Goal: Navigation & Orientation: Find specific page/section

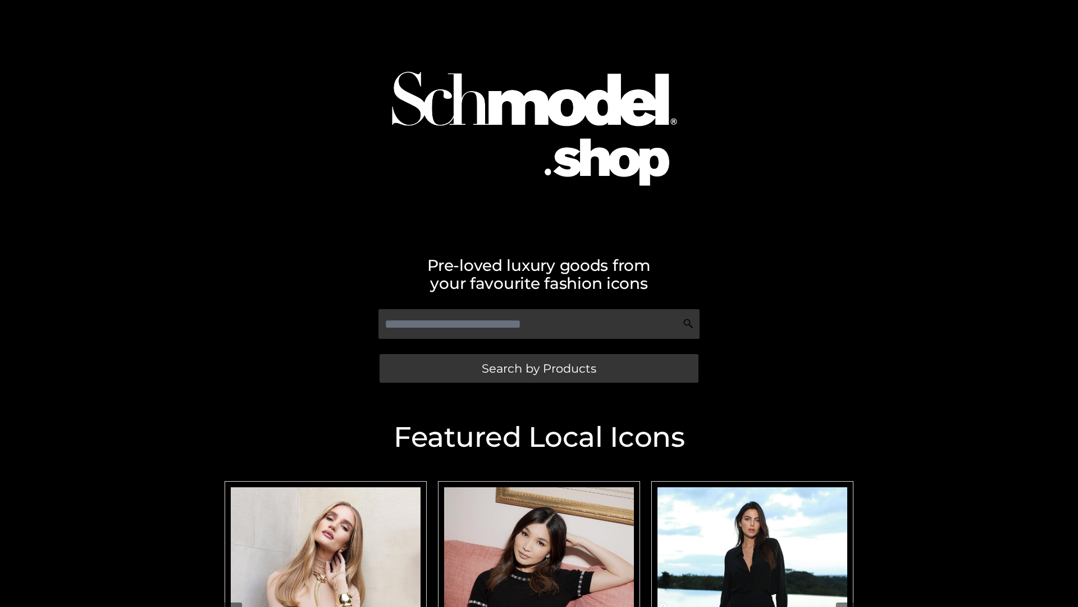
click at [539, 368] on span "Search by Products" at bounding box center [539, 368] width 115 height 12
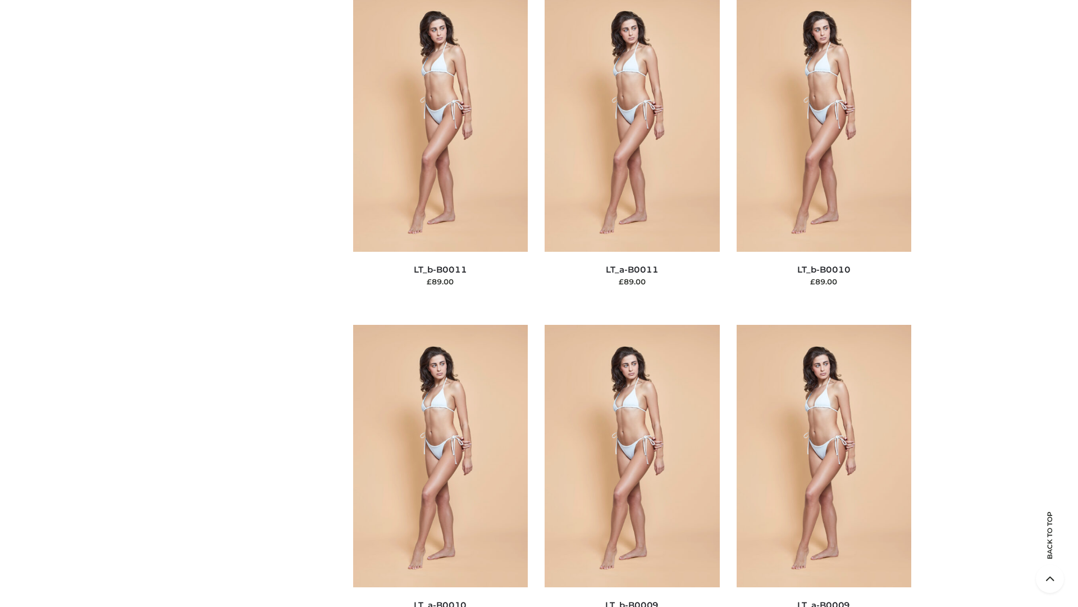
scroll to position [5044, 0]
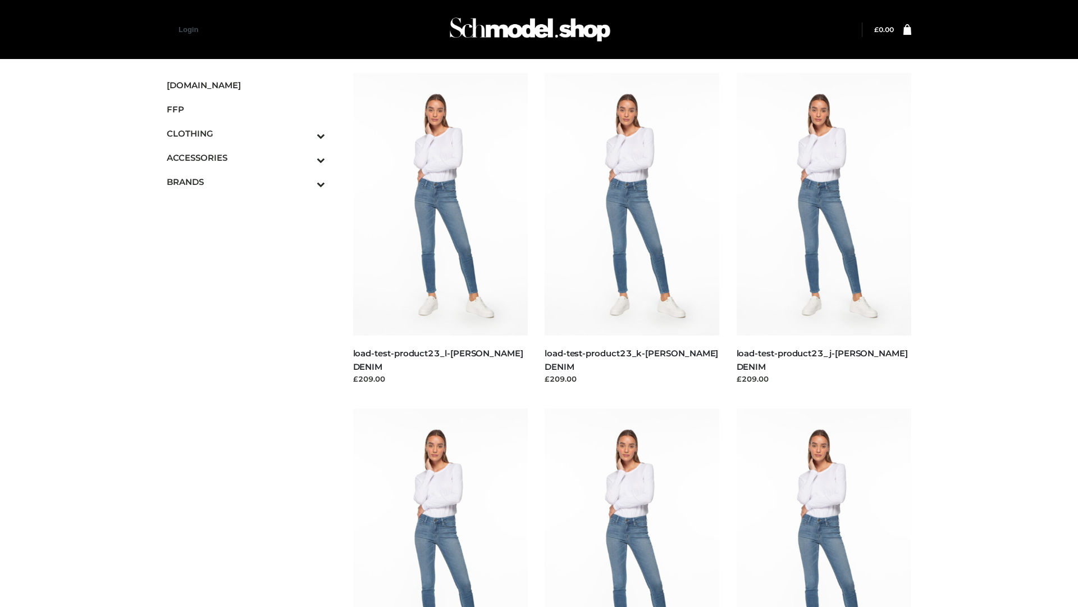
scroll to position [985, 0]
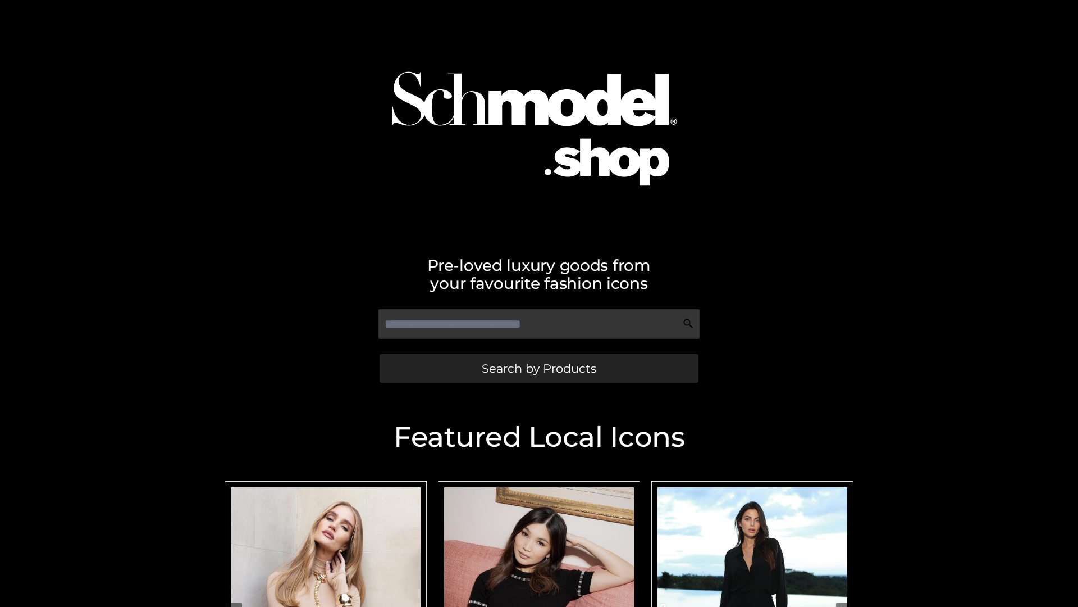
click at [539, 368] on span "Search by Products" at bounding box center [539, 368] width 115 height 12
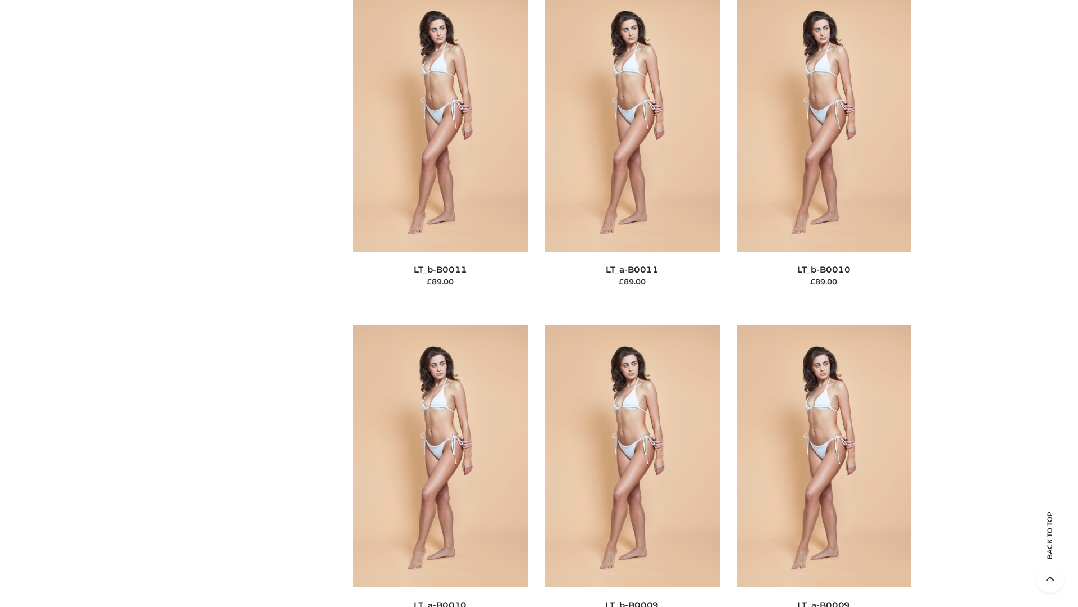
scroll to position [5044, 0]
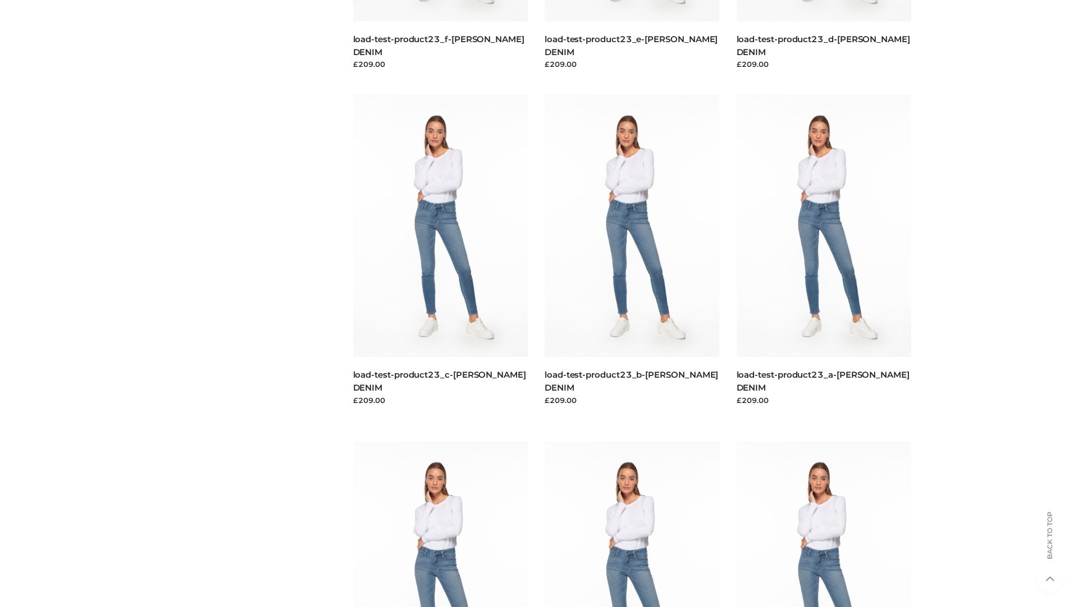
scroll to position [985, 0]
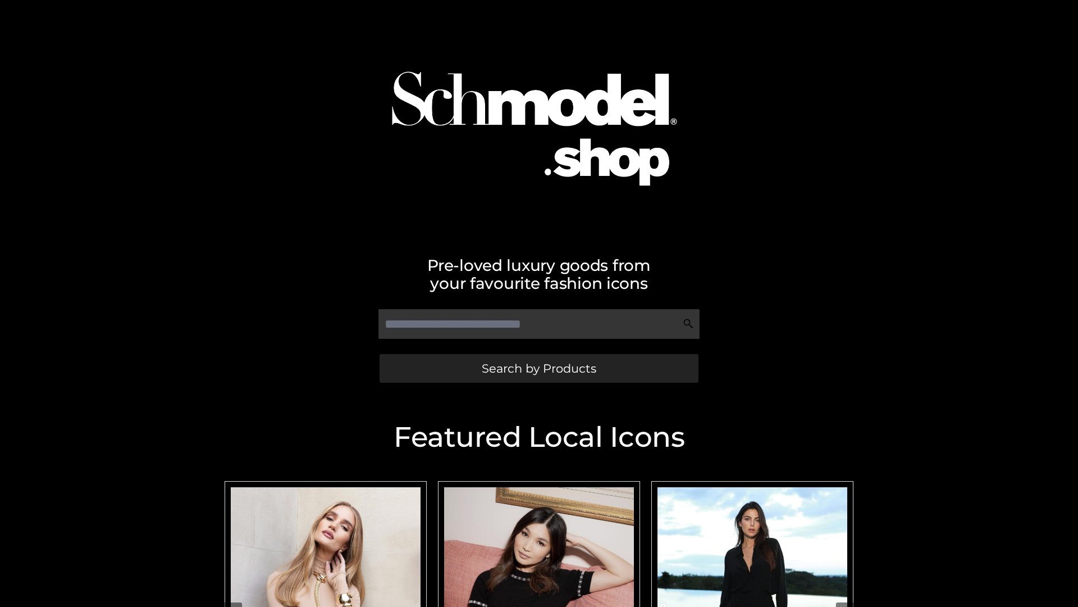
click at [539, 368] on span "Search by Products" at bounding box center [539, 368] width 115 height 12
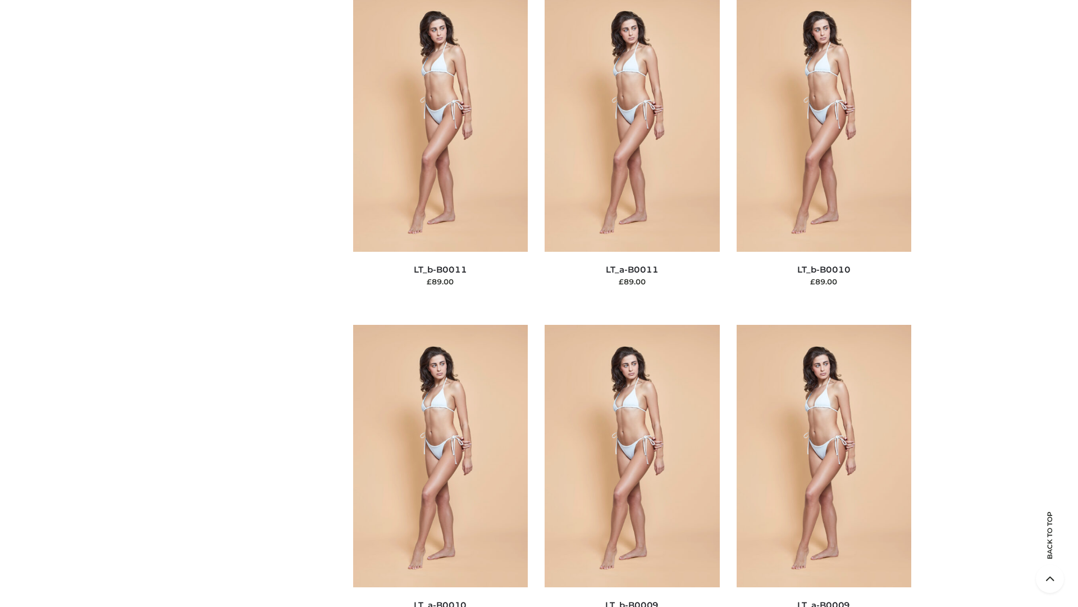
scroll to position [5044, 0]
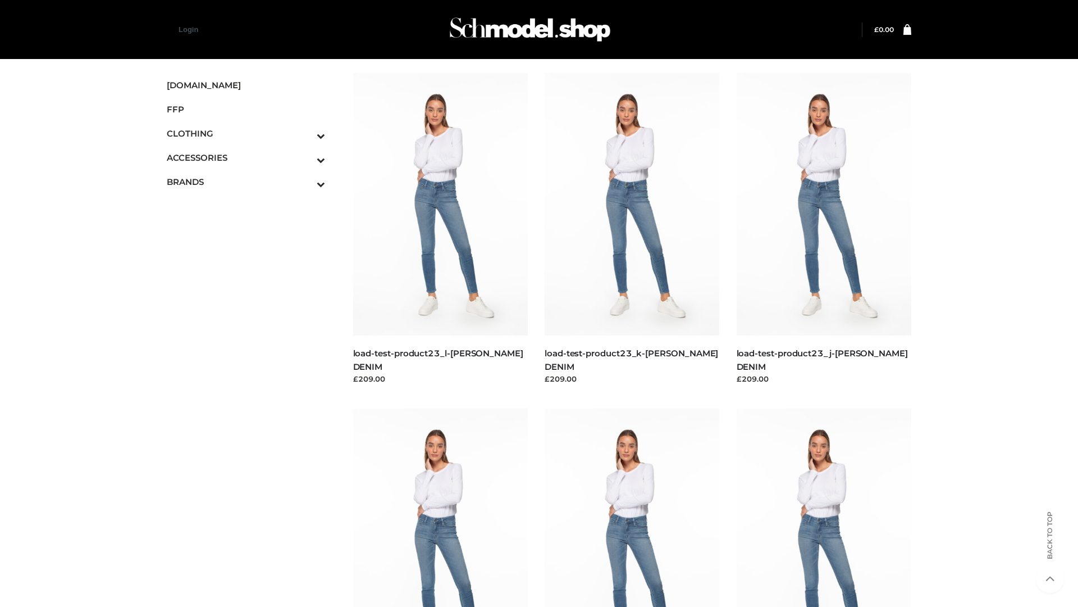
scroll to position [985, 0]
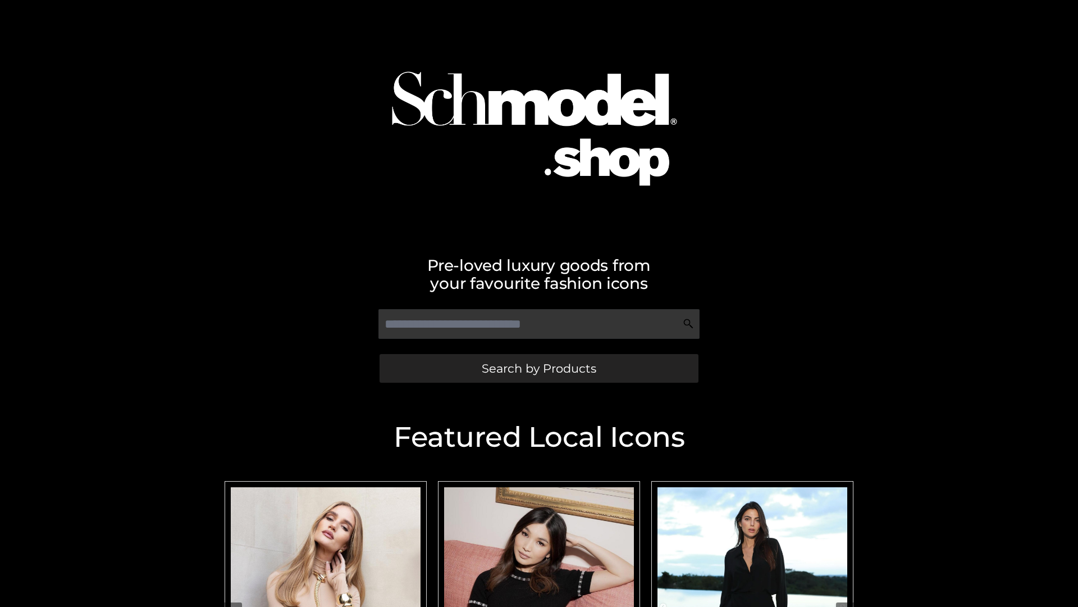
click at [539, 368] on span "Search by Products" at bounding box center [539, 368] width 115 height 12
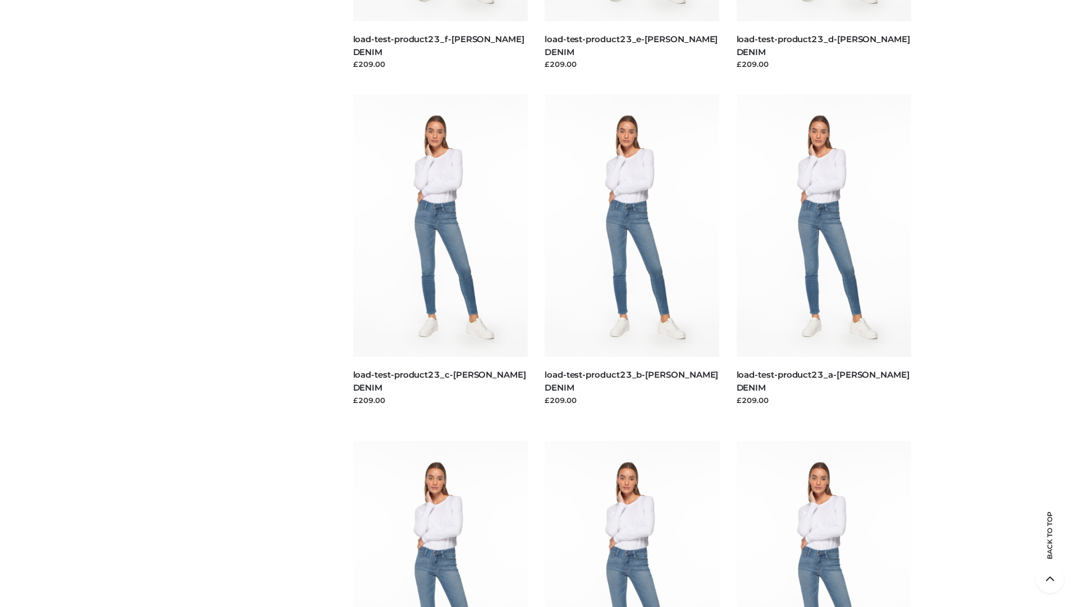
scroll to position [2338, 0]
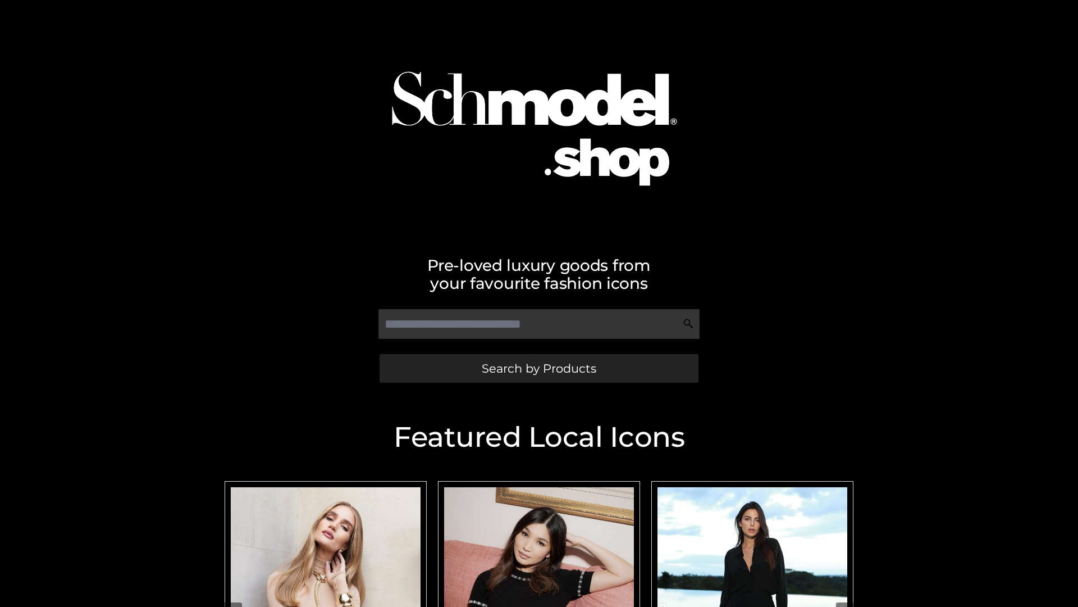
click at [539, 368] on span "Search by Products" at bounding box center [539, 368] width 115 height 12
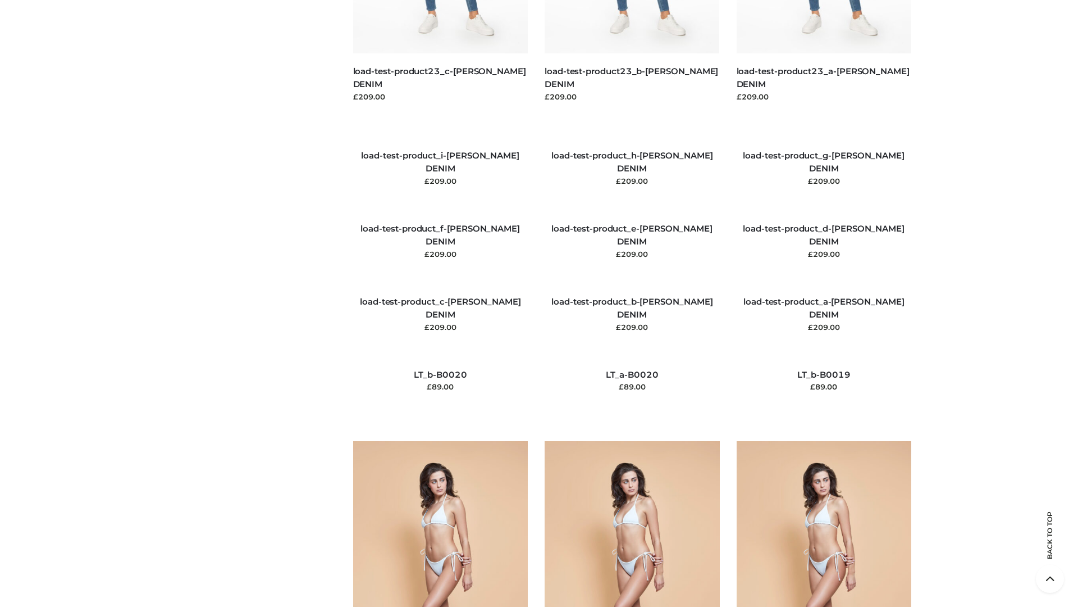
scroll to position [2641, 0]
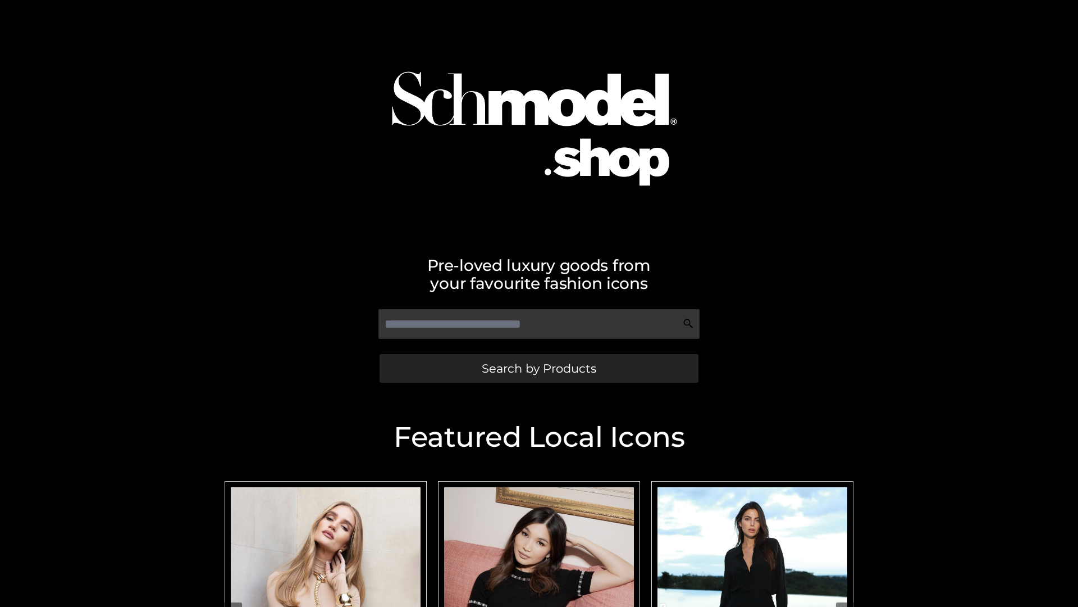
click at [539, 368] on span "Search by Products" at bounding box center [539, 368] width 115 height 12
